Goal: Task Accomplishment & Management: Use online tool/utility

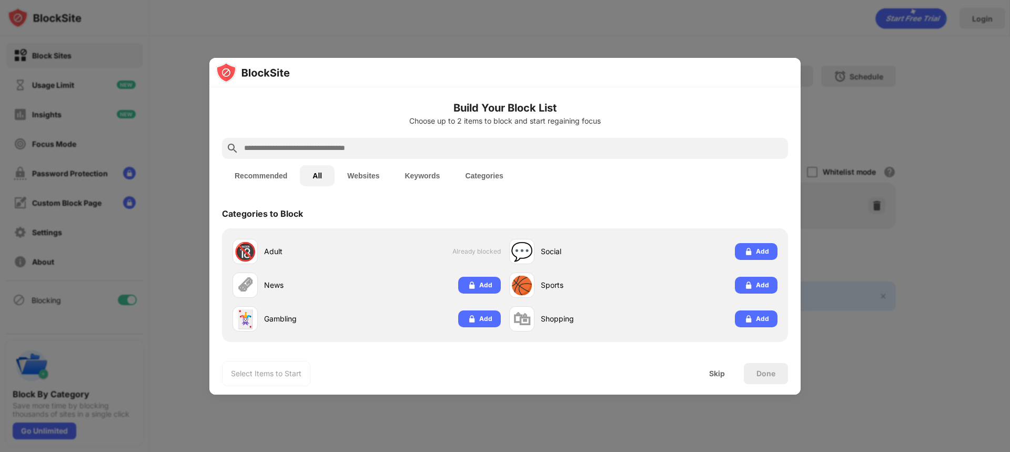
click at [271, 178] on button "Recommended" at bounding box center [261, 175] width 78 height 21
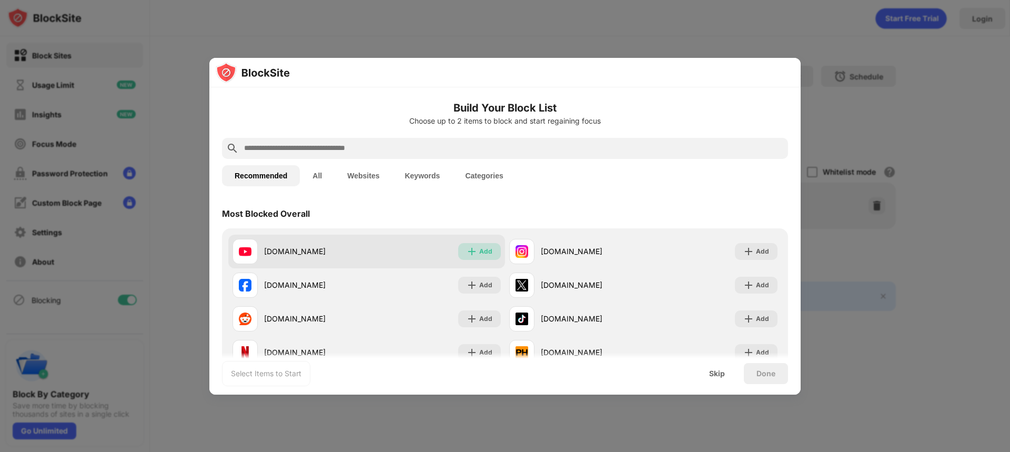
click at [485, 250] on div "Add" at bounding box center [485, 251] width 13 height 11
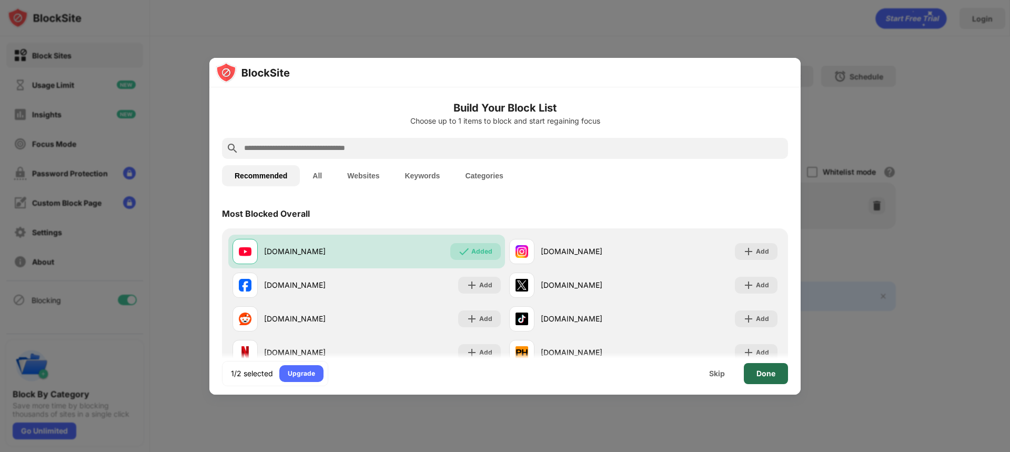
click at [777, 379] on div "Done" at bounding box center [766, 373] width 44 height 21
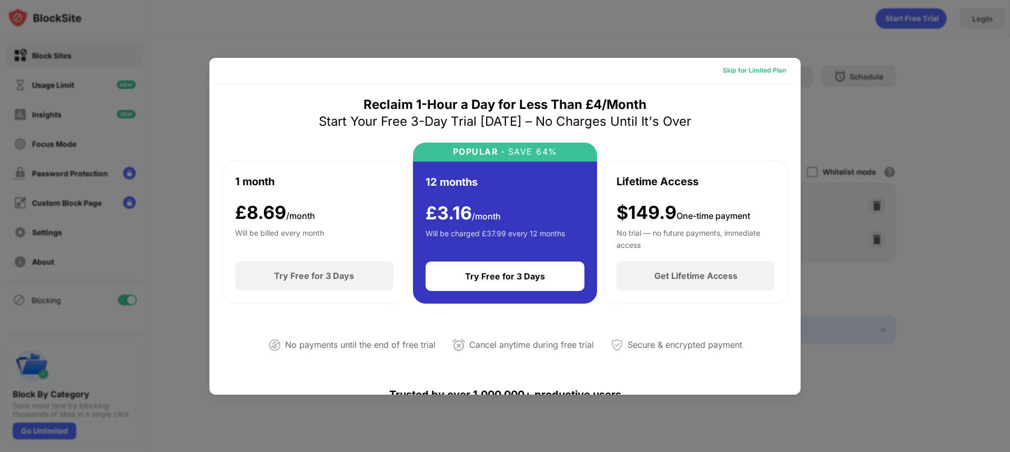
click at [756, 73] on div "Skip for Limited Plan" at bounding box center [754, 70] width 63 height 11
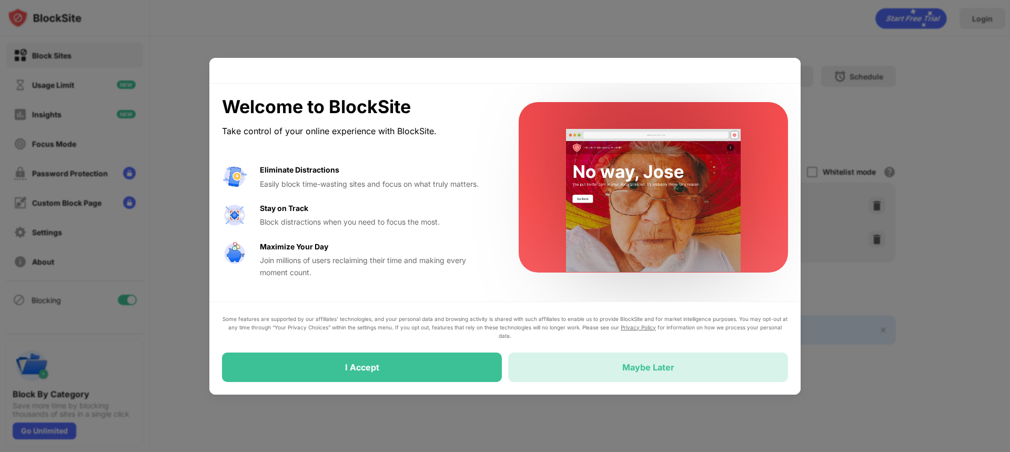
click at [717, 361] on div "Maybe Later" at bounding box center [648, 367] width 280 height 29
